Goal: Transaction & Acquisition: Purchase product/service

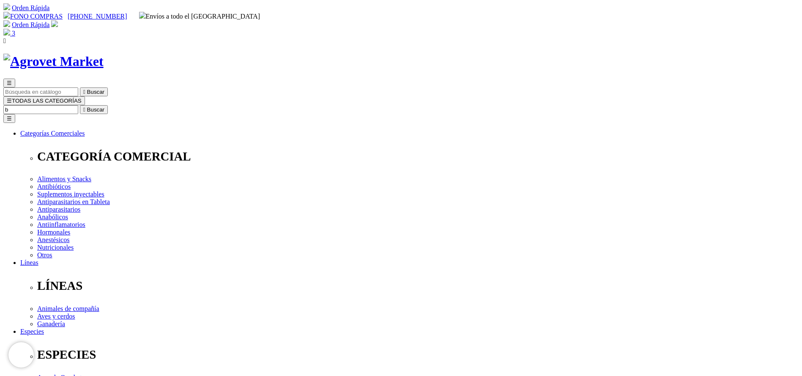
select select "110"
type input "bovim"
click at [80, 105] on button " Buscar" at bounding box center [94, 109] width 28 height 9
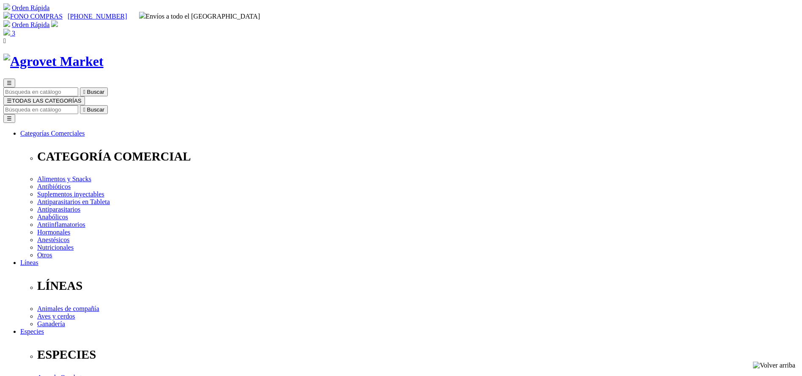
copy div "Bovimec®"
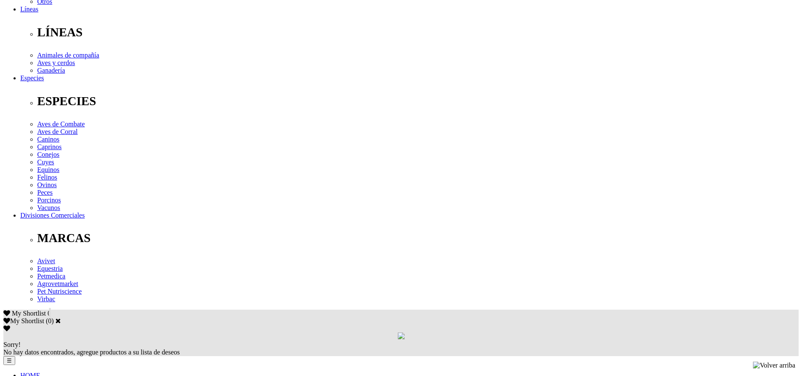
copy div "Tratamiento y control de parásitos internos (nematodos gastrointestinales,pulmo…"
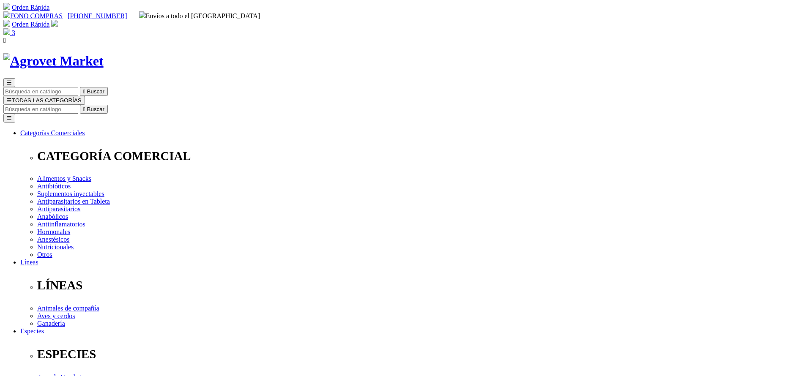
scroll to position [0, 0]
click at [78, 105] on input "Buscar" at bounding box center [40, 109] width 75 height 9
type input "tula"
click at [80, 105] on button " Buscar" at bounding box center [94, 109] width 28 height 9
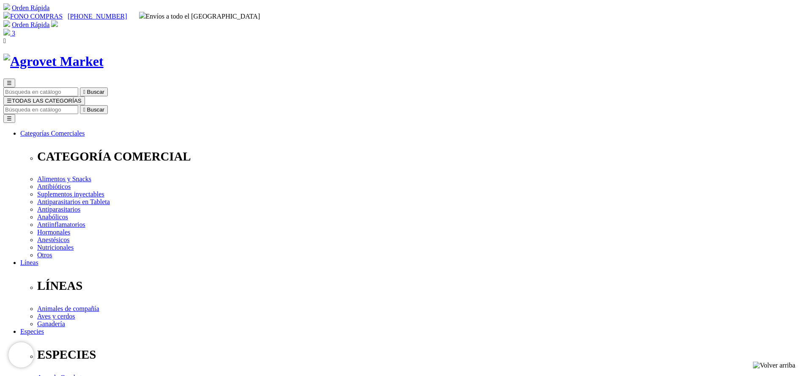
select select "3"
